Goal: Task Accomplishment & Management: Manage account settings

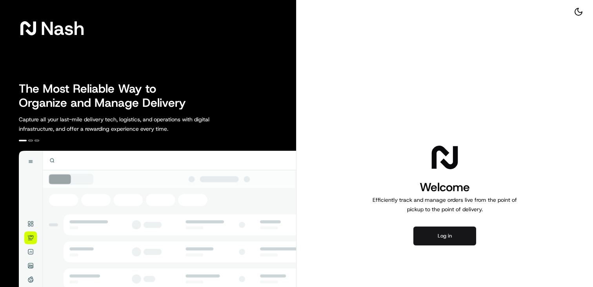
click at [437, 237] on button "Log in" at bounding box center [444, 235] width 63 height 19
